Goal: Transaction & Acquisition: Purchase product/service

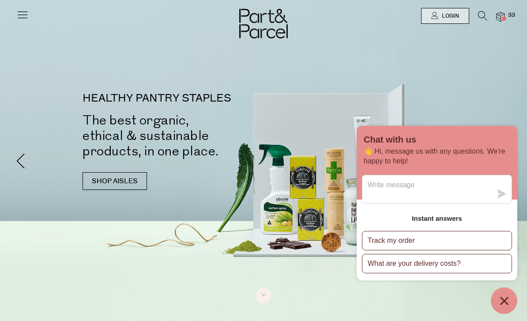
click at [500, 17] on img at bounding box center [500, 17] width 9 height 10
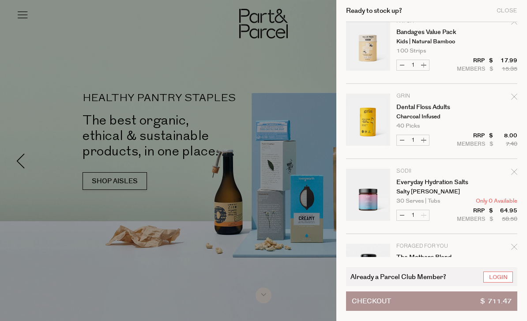
scroll to position [213, 0]
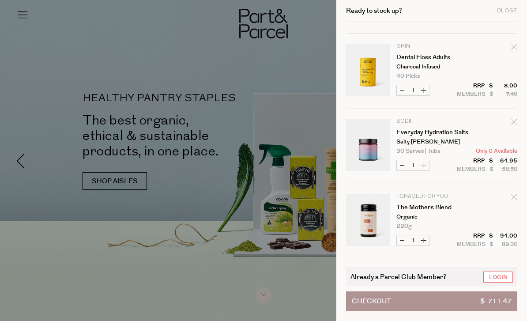
click at [515, 47] on icon "Remove Dental Floss Adults" at bounding box center [514, 47] width 6 height 6
type input "Add Membership"
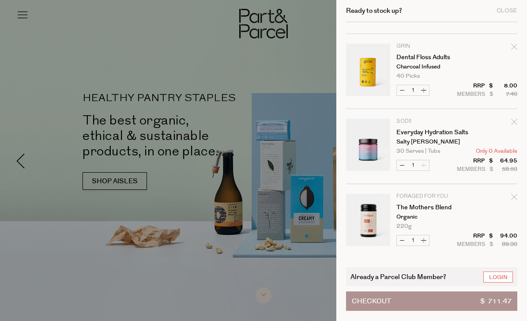
click at [517, 122] on icon "Remove Everyday Hydration Salts" at bounding box center [514, 122] width 6 height 6
click at [502, 279] on link "Login" at bounding box center [498, 277] width 30 height 11
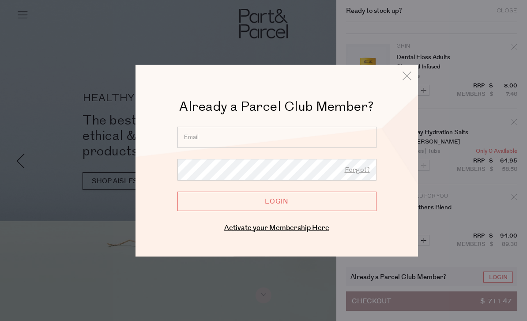
click at [333, 137] on input "email" at bounding box center [276, 136] width 199 height 21
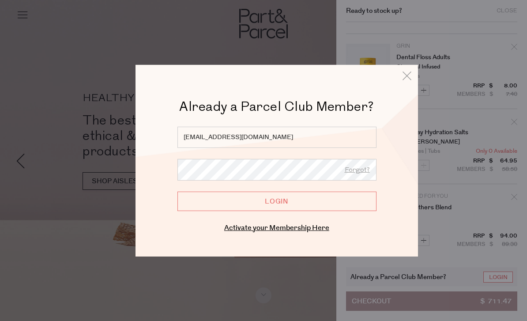
type input "bfburnip@gmail.com"
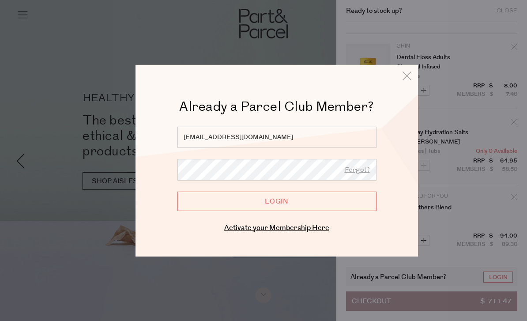
click at [323, 202] on input "Login" at bounding box center [276, 200] width 199 height 19
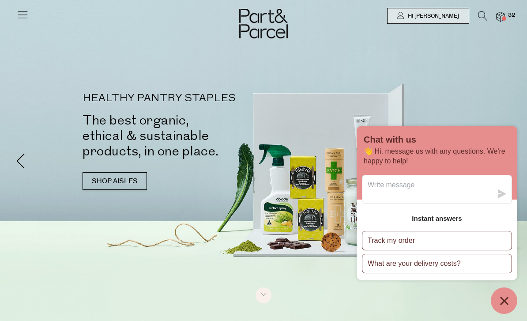
click at [505, 15] on img at bounding box center [500, 17] width 9 height 10
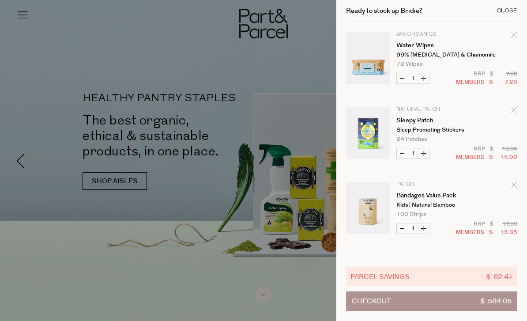
click at [511, 8] on div "Close" at bounding box center [507, 11] width 21 height 6
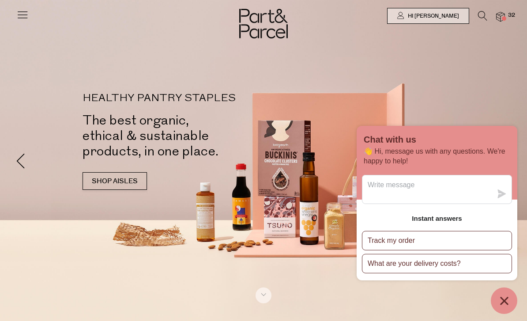
click at [501, 17] on img at bounding box center [500, 17] width 9 height 10
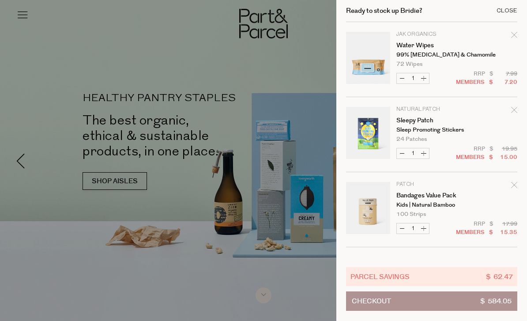
click at [509, 12] on div "Close" at bounding box center [507, 11] width 21 height 6
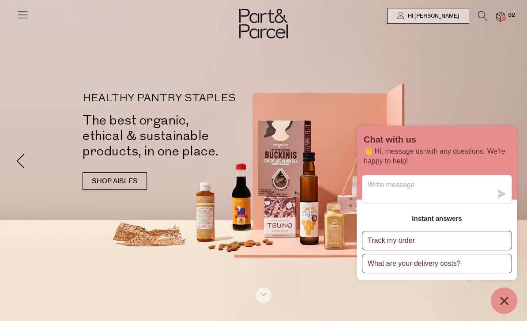
click at [504, 21] on img at bounding box center [500, 17] width 9 height 10
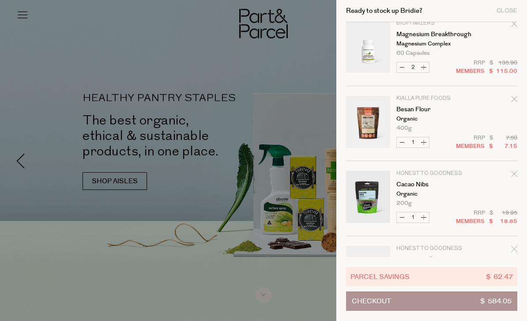
scroll to position [464, 0]
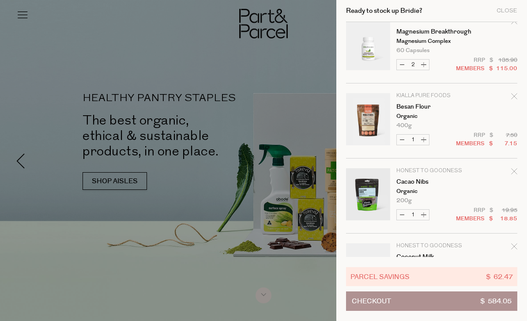
click at [515, 99] on icon "Remove Besan Flour" at bounding box center [514, 96] width 6 height 6
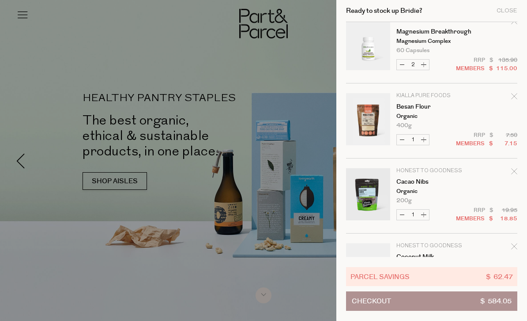
click at [514, 97] on icon "Remove Besan Flour" at bounding box center [514, 96] width 6 height 6
click at [407, 142] on button "Decrease Besan Flour" at bounding box center [402, 140] width 11 height 10
type input "0"
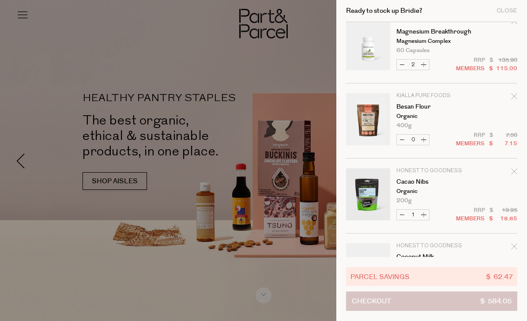
click at [445, 304] on button "Checkout $ 584.05" at bounding box center [431, 300] width 171 height 19
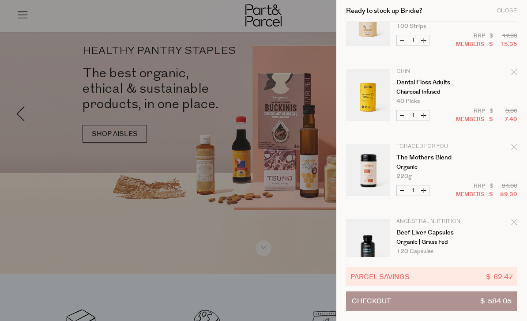
scroll to position [195, 0]
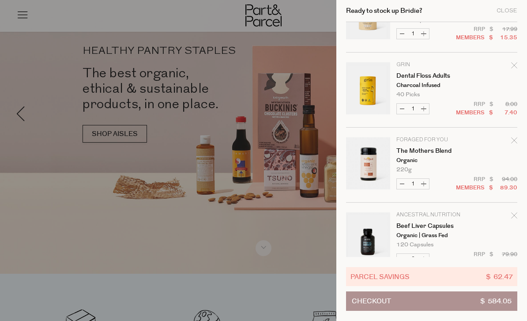
click at [405, 111] on button "Decrease Dental Floss Adults" at bounding box center [402, 109] width 11 height 10
type input "0"
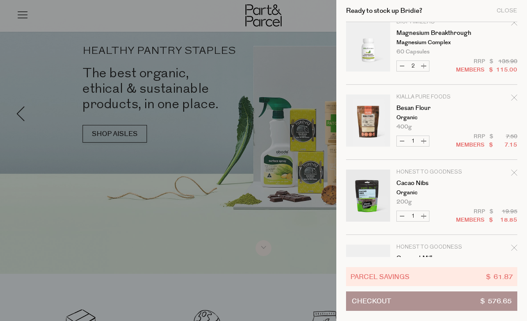
scroll to position [385, 0]
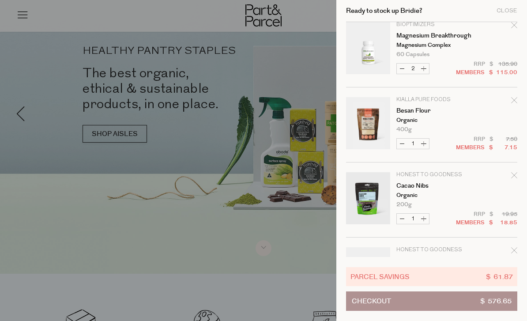
click at [405, 143] on button "Decrease Besan Flour" at bounding box center [402, 144] width 11 height 10
type input "0"
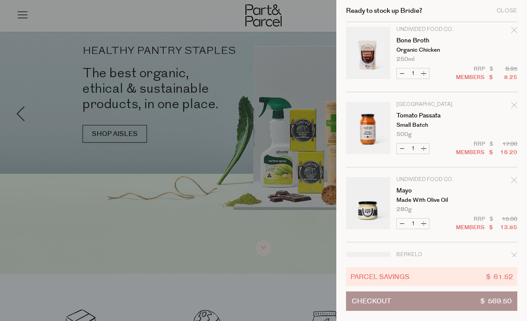
scroll to position [756, 0]
click at [405, 223] on button "Decrease Mayo" at bounding box center [402, 223] width 11 height 10
type input "0"
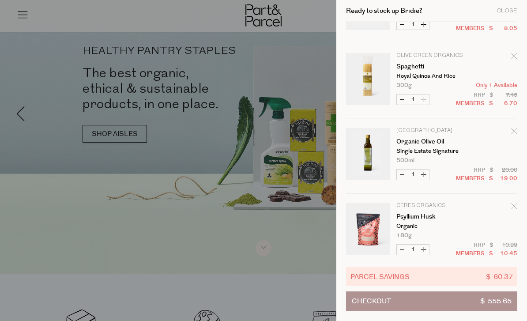
scroll to position [954, 0]
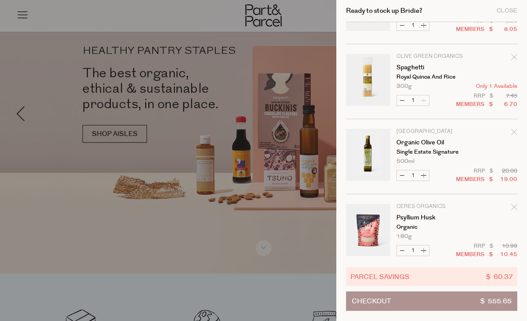
click at [396, 106] on tr "Olive Green Organics Spaghetti Royal Quinoa and Rice 300g Only 1 Available Decr…" at bounding box center [431, 86] width 171 height 65
click at [406, 103] on button "Decrease Spaghetti" at bounding box center [402, 100] width 11 height 10
type input "0"
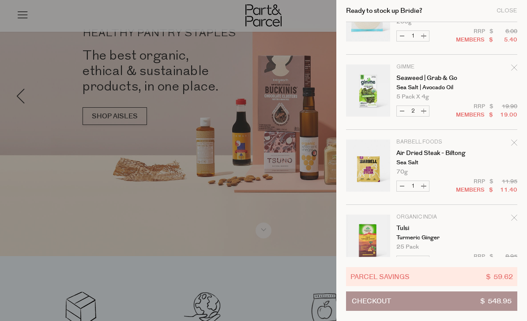
scroll to position [1560, 0]
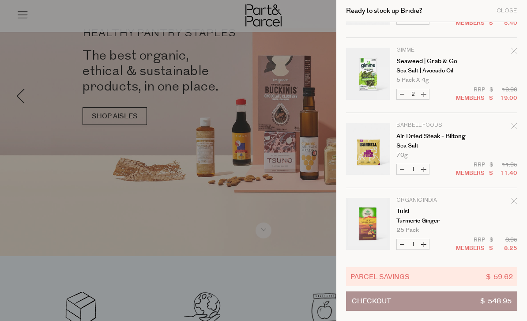
click at [405, 93] on button "Decrease Seaweed | Grab & Go" at bounding box center [402, 94] width 11 height 10
type input "1"
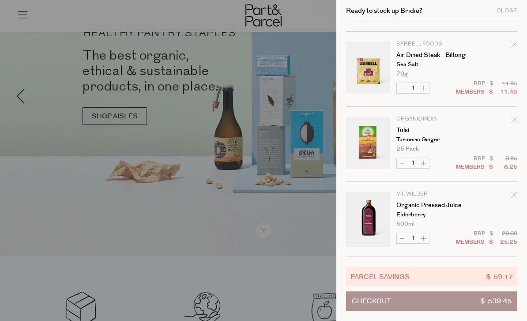
scroll to position [1642, 0]
click at [405, 162] on button "Decrease Tulsi" at bounding box center [402, 163] width 11 height 10
type input "0"
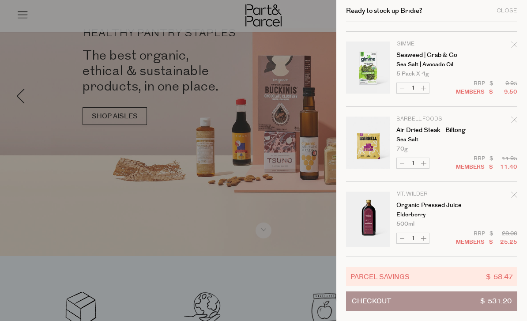
scroll to position [1567, 0]
click at [404, 237] on button "Decrease Organic Pressed Juice" at bounding box center [402, 238] width 11 height 10
type input "0"
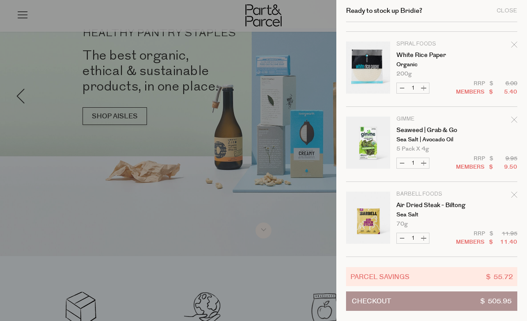
scroll to position [1492, 0]
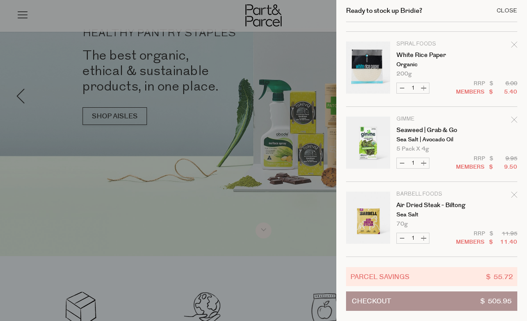
click at [512, 11] on div "Close" at bounding box center [507, 11] width 21 height 6
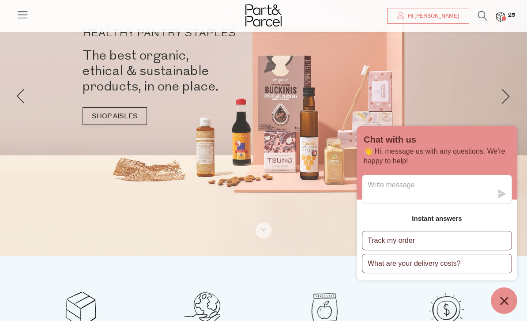
click at [27, 21] on link at bounding box center [22, 18] width 12 height 9
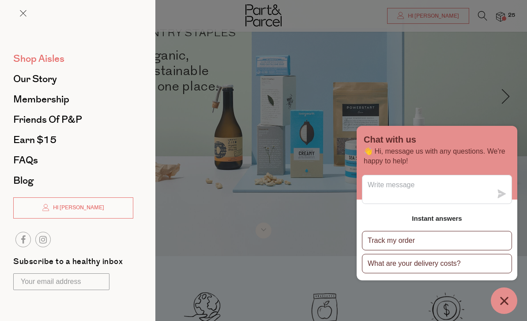
click at [34, 65] on span "Shop Aisles" at bounding box center [38, 59] width 51 height 14
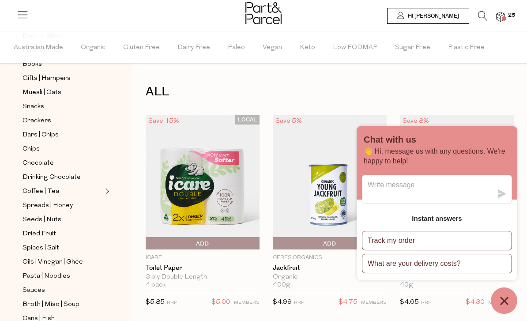
scroll to position [139, 0]
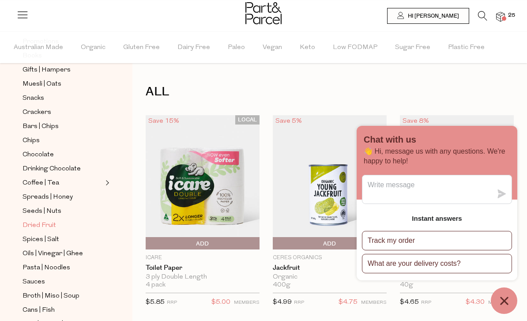
click at [48, 222] on span "Dried Fruit" at bounding box center [40, 225] width 34 height 11
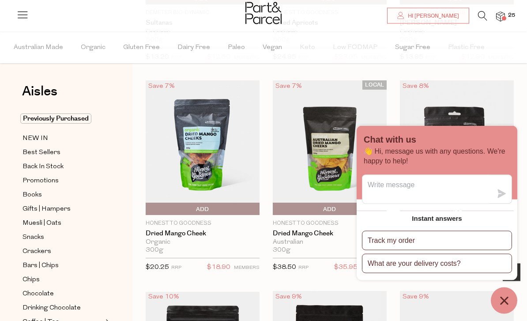
scroll to position [245, 0]
click at [173, 212] on span "Add To Parcel" at bounding box center [203, 209] width 110 height 13
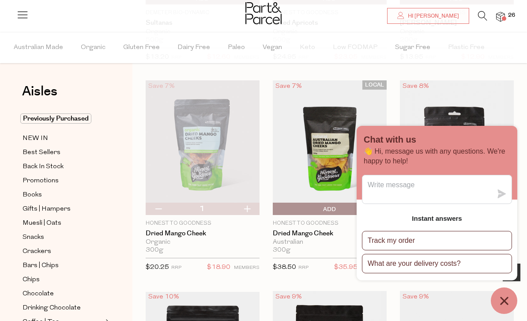
click at [502, 18] on img at bounding box center [500, 17] width 9 height 10
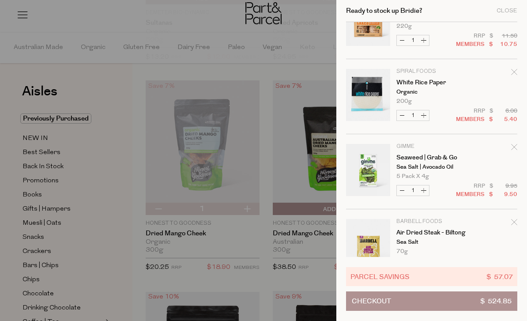
scroll to position [1538, 0]
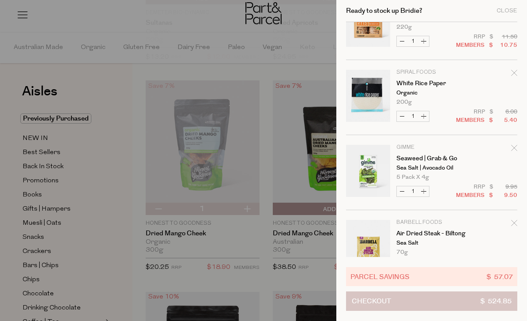
click at [439, 311] on button "Checkout $ 524.85" at bounding box center [431, 300] width 171 height 19
